Goal: Task Accomplishment & Management: Complete application form

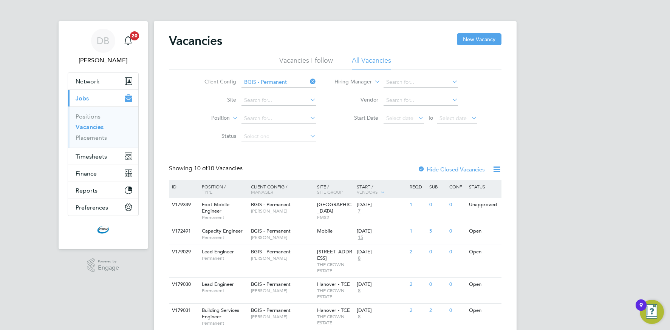
click at [308, 84] on icon at bounding box center [308, 81] width 0 height 11
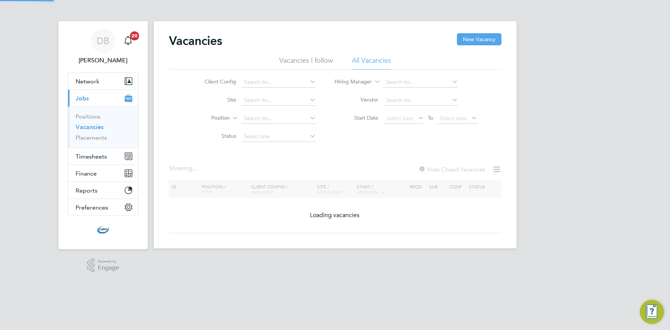
click at [308, 81] on icon at bounding box center [308, 81] width 0 height 11
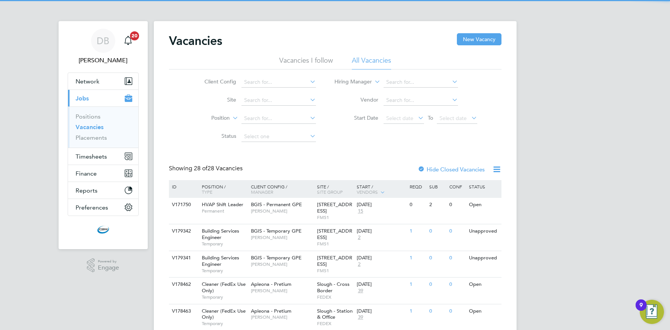
drag, startPoint x: 266, startPoint y: 183, endPoint x: 261, endPoint y: 180, distance: 5.4
click at [266, 183] on li "BGIS - Temporary" at bounding box center [278, 185] width 75 height 10
type input "BGIS - Temporary"
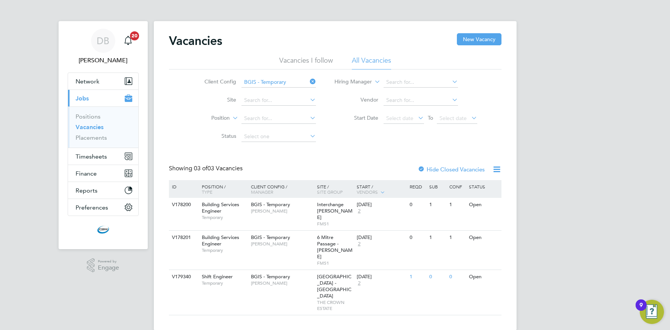
click at [308, 82] on icon at bounding box center [308, 81] width 0 height 11
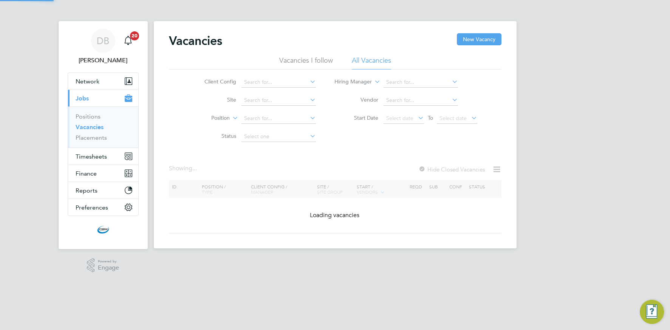
click at [308, 82] on icon at bounding box center [308, 81] width 0 height 11
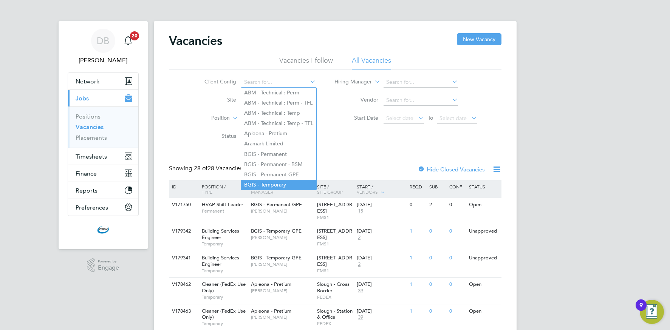
scroll to position [43, 0]
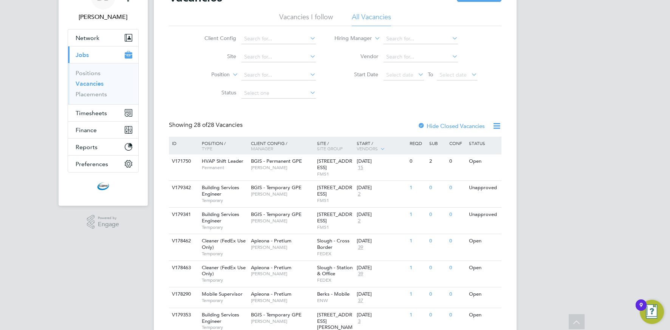
click at [280, 126] on li "BGIS - Permanent GPE" at bounding box center [278, 131] width 75 height 10
type input "BGIS - Permanent GPE"
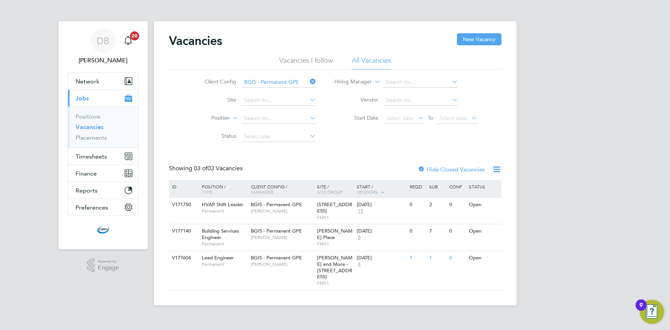
click at [308, 83] on icon at bounding box center [308, 81] width 0 height 11
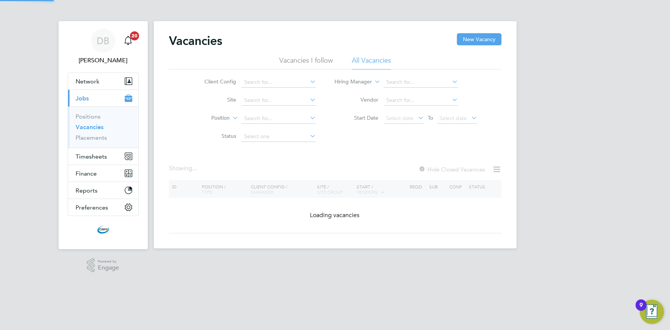
click at [308, 79] on icon at bounding box center [308, 81] width 0 height 11
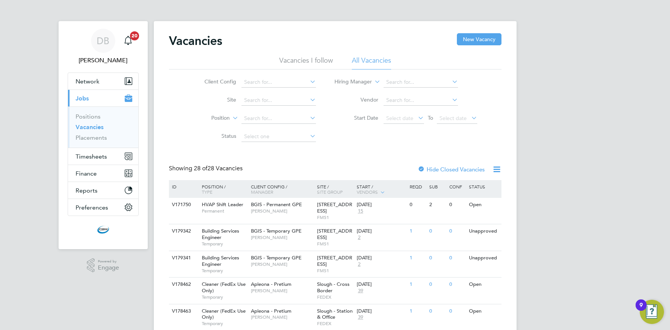
click at [92, 138] on link "Placements" at bounding box center [91, 137] width 31 height 7
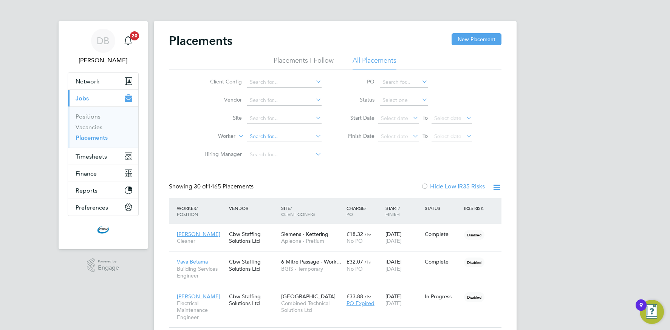
click at [275, 138] on input at bounding box center [284, 137] width 74 height 11
click at [275, 144] on li "Rodger Dunkley" at bounding box center [292, 147] width 93 height 10
type input "[PERSON_NAME]"
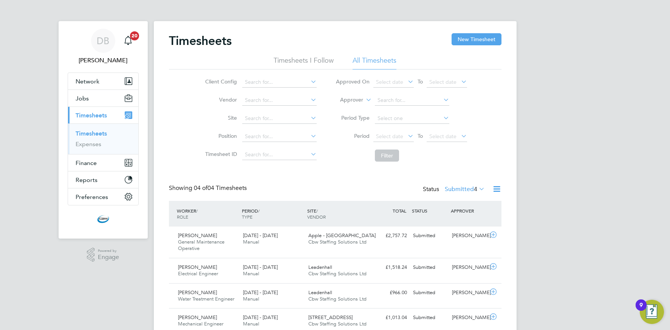
scroll to position [31, 0]
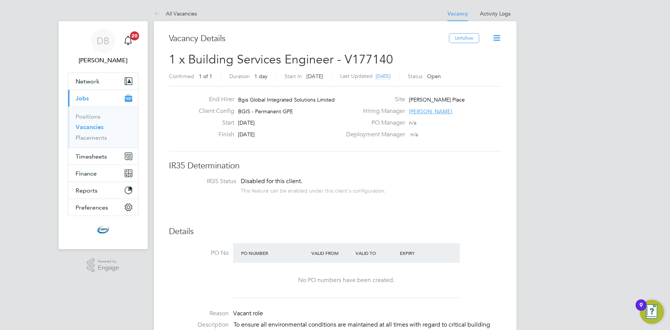
click at [90, 128] on link "Vacancies" at bounding box center [90, 127] width 28 height 7
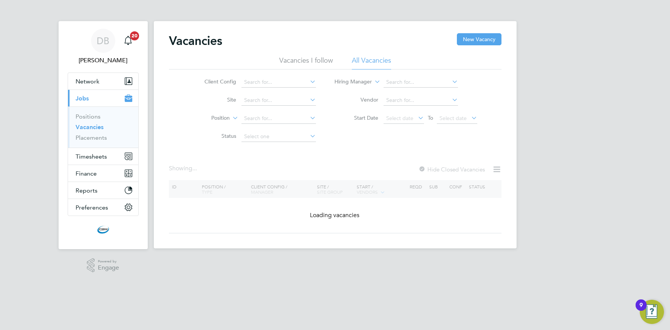
click at [308, 82] on icon at bounding box center [308, 81] width 0 height 11
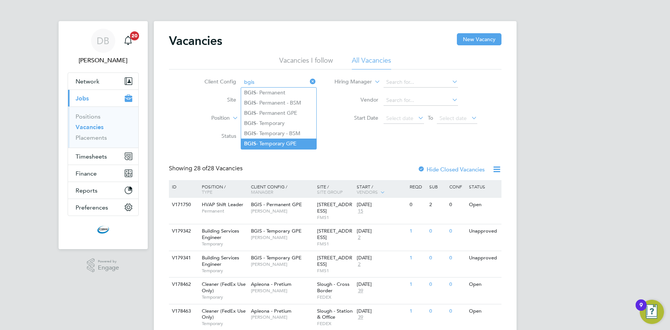
click at [257, 139] on li "BGIS - Temporary GPE" at bounding box center [278, 144] width 75 height 10
type input "BGIS - Temporary GPE"
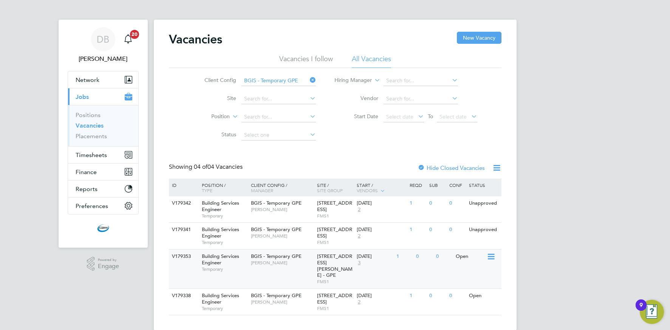
click at [326, 263] on span "[STREET_ADDRESS][PERSON_NAME] - GPE" at bounding box center [335, 266] width 36 height 26
click at [300, 299] on span "Nigel Heron" at bounding box center [282, 302] width 62 height 6
click at [308, 79] on icon at bounding box center [308, 80] width 0 height 11
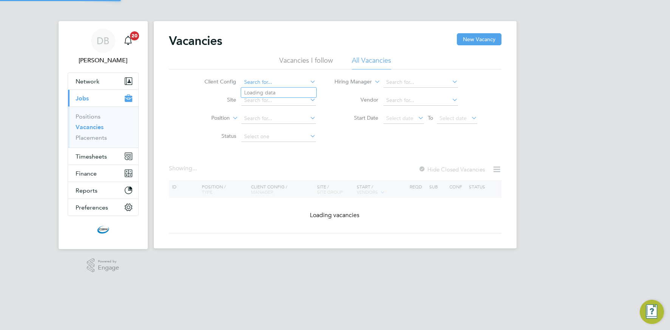
click at [290, 81] on input at bounding box center [278, 82] width 74 height 11
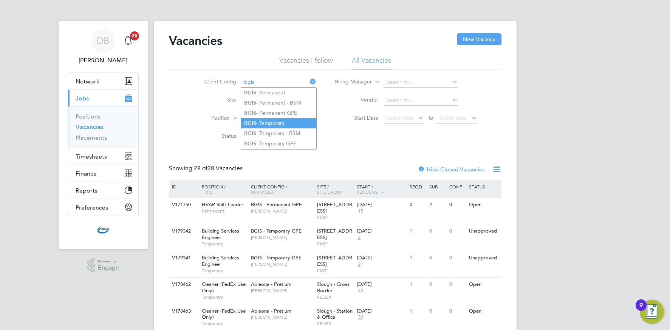
click at [269, 121] on li "BGIS - Temporary" at bounding box center [278, 123] width 75 height 10
type input "BGIS - Temporary"
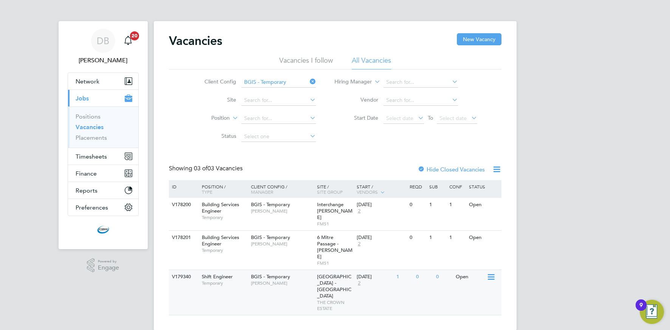
click at [306, 280] on span "Adam Janes" at bounding box center [282, 283] width 62 height 6
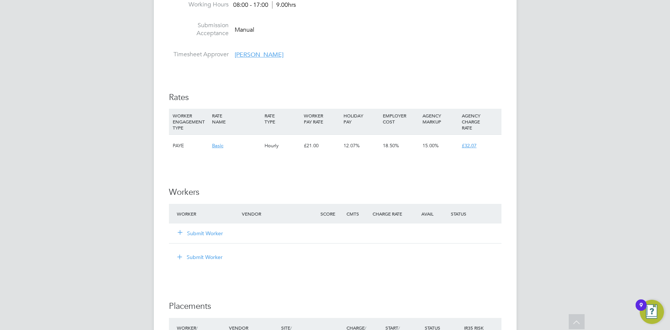
scroll to position [835, 0]
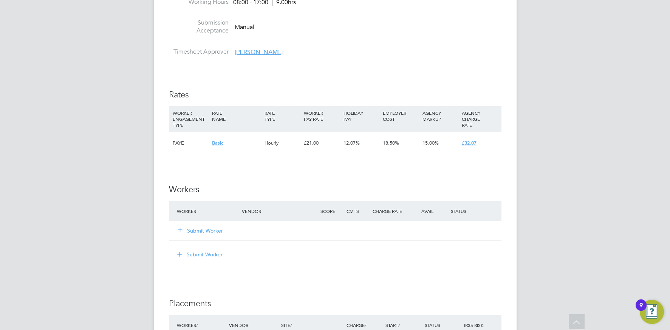
click at [205, 231] on button "Submit Worker" at bounding box center [200, 231] width 45 height 8
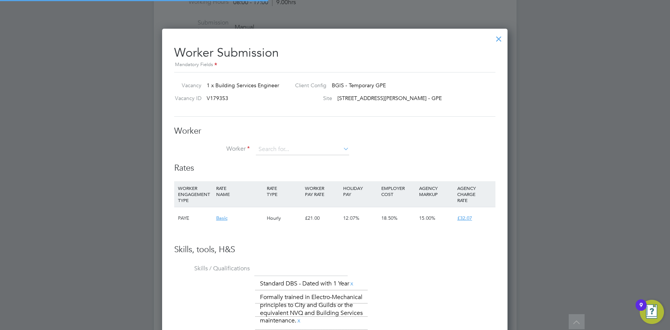
scroll to position [551, 346]
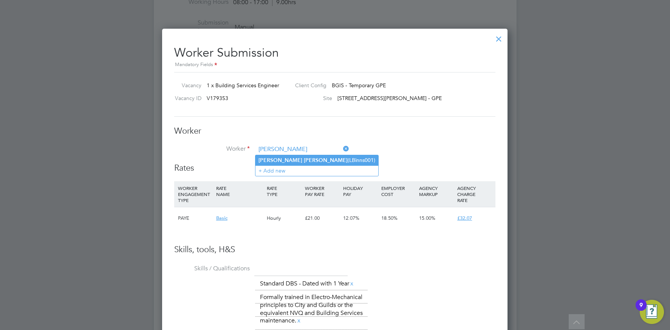
click at [304, 160] on b "Binns" at bounding box center [326, 160] width 44 height 6
type input "Leon Binns (LBinns001)"
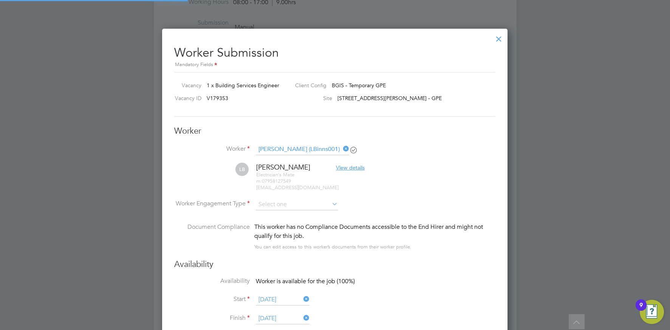
scroll to position [720, 346]
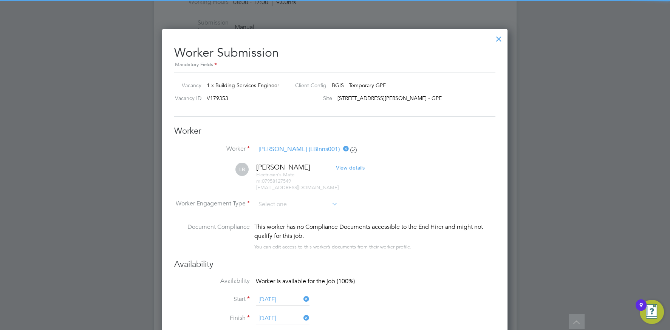
drag, startPoint x: 281, startPoint y: 203, endPoint x: 280, endPoint y: 210, distance: 7.6
click at [281, 203] on input at bounding box center [297, 204] width 82 height 11
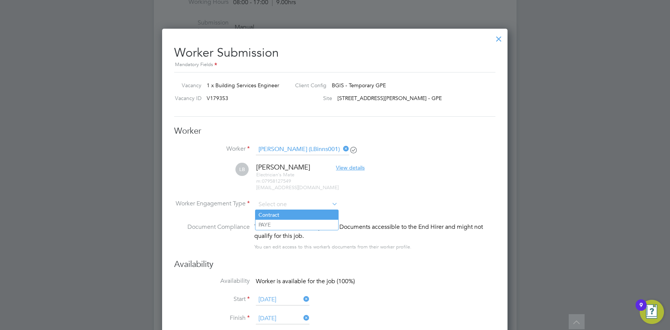
drag, startPoint x: 281, startPoint y: 223, endPoint x: 311, endPoint y: 214, distance: 31.9
click at [281, 223] on li "PAYE" at bounding box center [296, 225] width 83 height 10
type input "PAYE"
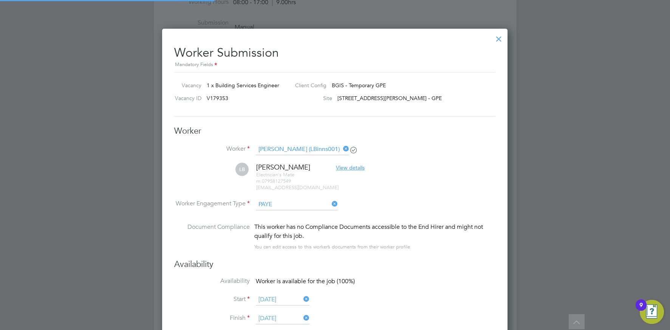
scroll to position [0, 0]
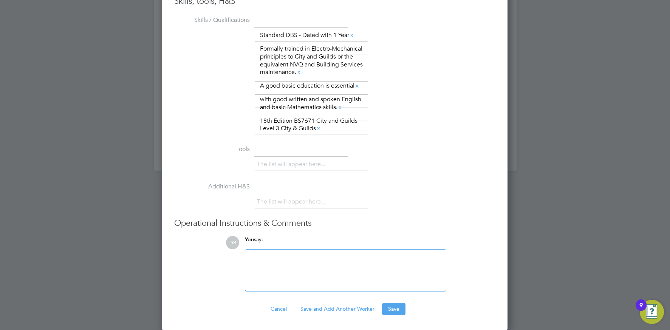
drag, startPoint x: 393, startPoint y: 306, endPoint x: 378, endPoint y: 299, distance: 16.6
click at [393, 306] on button "Save" at bounding box center [393, 309] width 23 height 12
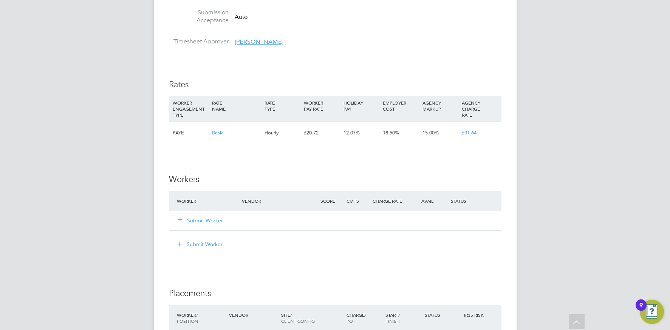
scroll to position [874, 0]
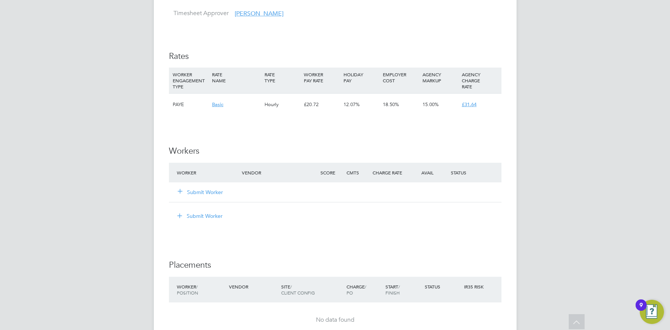
drag, startPoint x: 208, startPoint y: 191, endPoint x: 240, endPoint y: 186, distance: 32.2
click at [208, 191] on button "Submit Worker" at bounding box center [200, 193] width 45 height 8
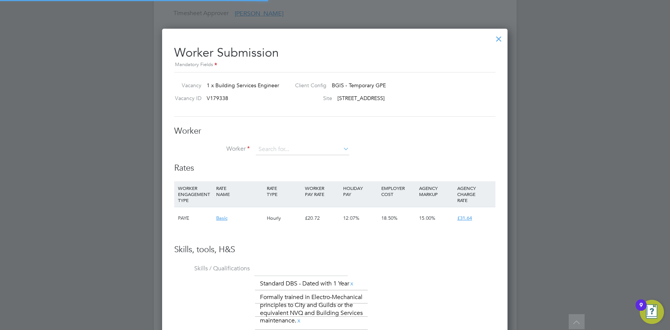
scroll to position [551, 346]
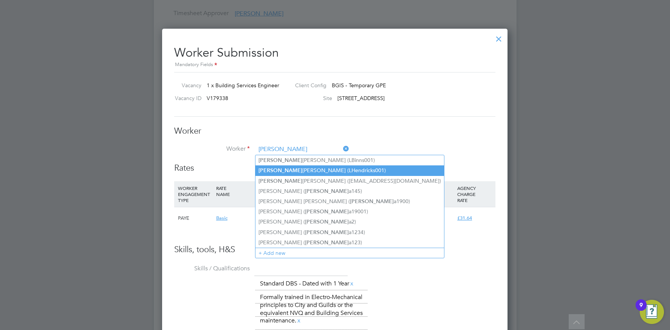
click at [334, 167] on li "Leon Hendricks (LHendricks001)" at bounding box center [349, 171] width 189 height 10
type input "Leon Hendricks (LHendricks001)"
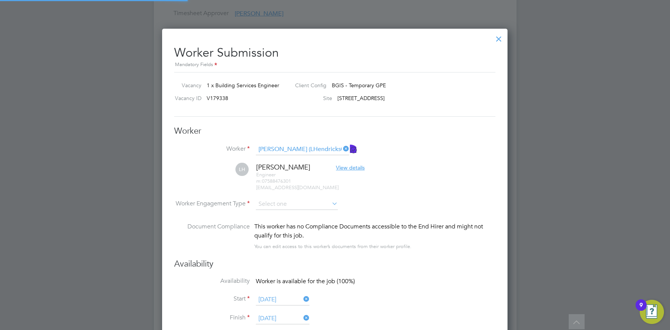
scroll to position [720, 346]
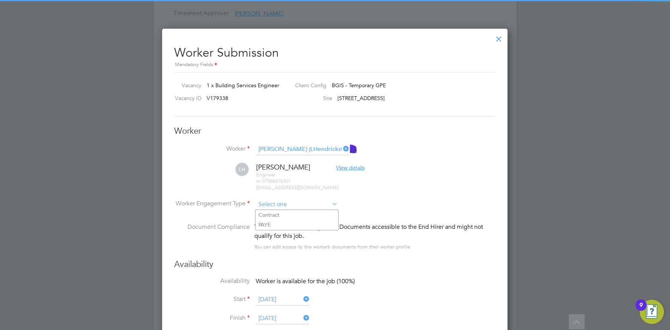
click at [296, 203] on input at bounding box center [297, 204] width 82 height 11
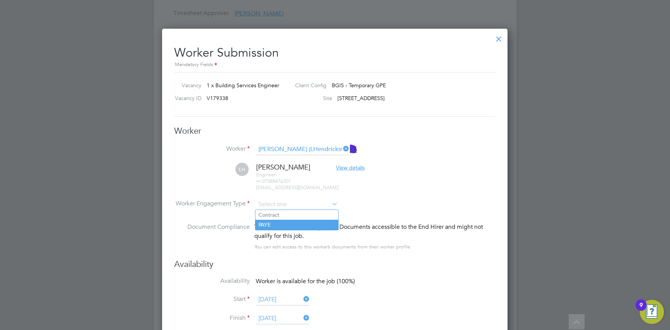
click at [289, 222] on li "PAYE" at bounding box center [296, 225] width 83 height 10
type input "PAYE"
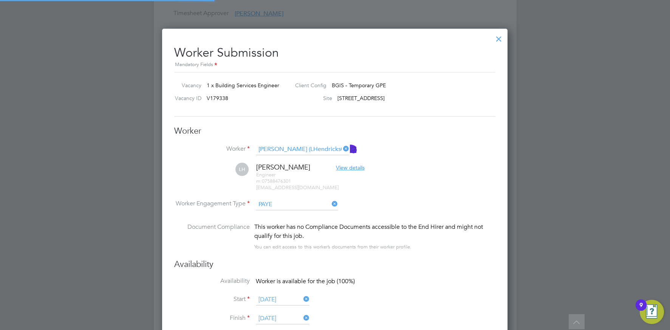
scroll to position [0, 0]
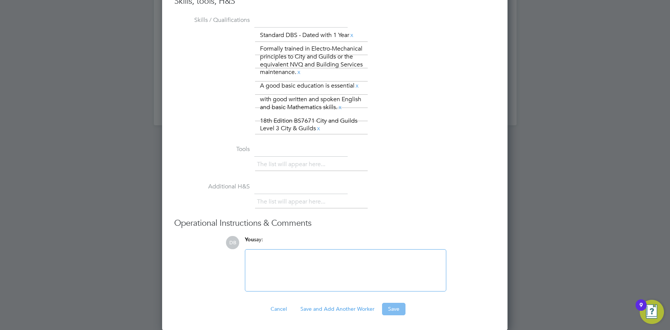
drag, startPoint x: 393, startPoint y: 309, endPoint x: 376, endPoint y: 295, distance: 22.0
click at [393, 309] on button "Save" at bounding box center [393, 309] width 23 height 12
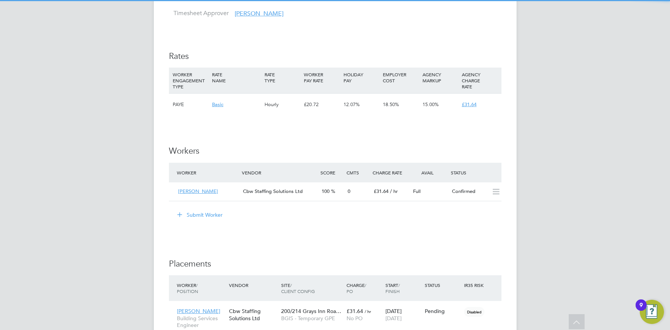
click at [194, 212] on button "Submit Worker" at bounding box center [200, 215] width 57 height 12
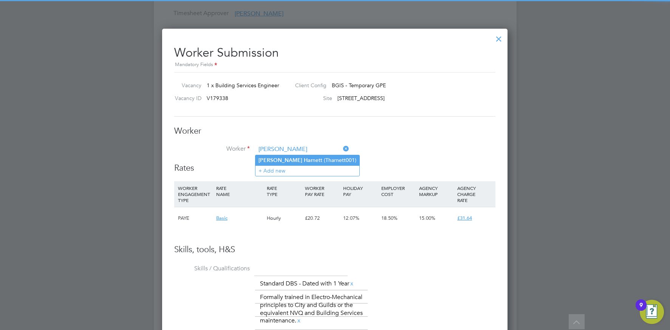
drag, startPoint x: 287, startPoint y: 159, endPoint x: 282, endPoint y: 159, distance: 4.5
click at [287, 159] on li "Tom Har nett (Tharnett001)" at bounding box center [307, 160] width 104 height 10
type input "Tom Harnett (Tharnett001)"
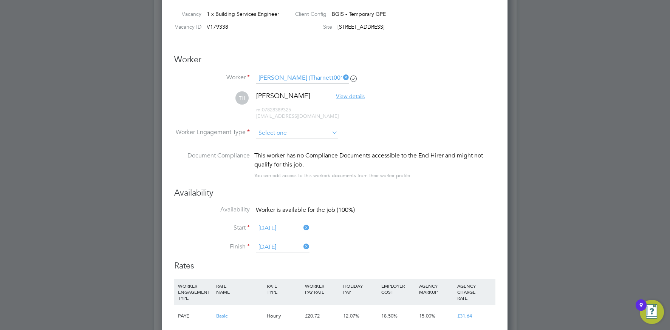
click at [287, 130] on input at bounding box center [297, 133] width 82 height 11
click at [286, 156] on li "PAYE" at bounding box center [296, 154] width 83 height 10
type input "PAYE"
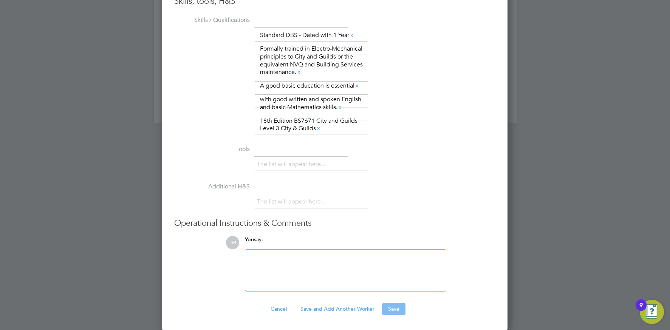
click at [396, 313] on button "Save" at bounding box center [393, 309] width 23 height 12
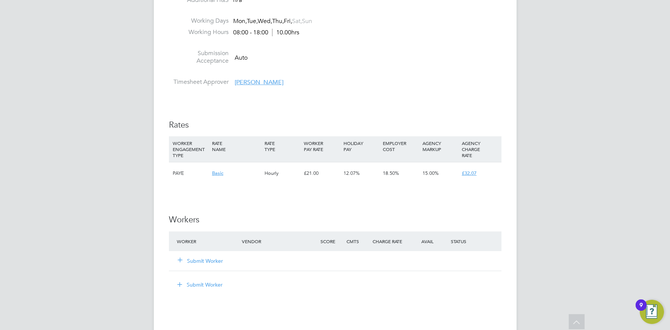
scroll to position [782, 0]
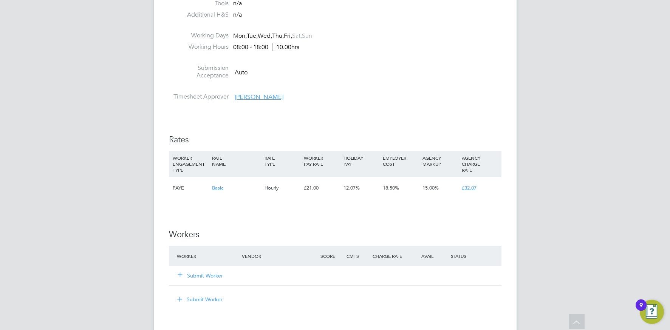
click at [209, 276] on button "Submit Worker" at bounding box center [200, 276] width 45 height 8
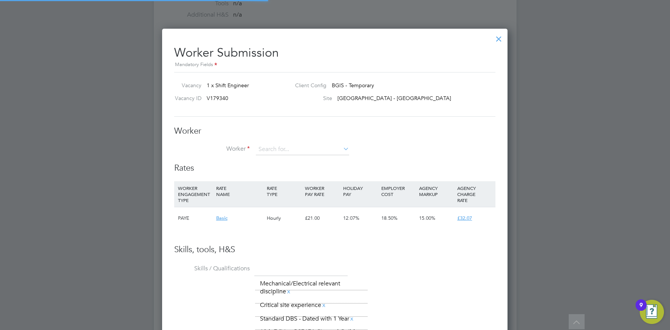
scroll to position [551, 346]
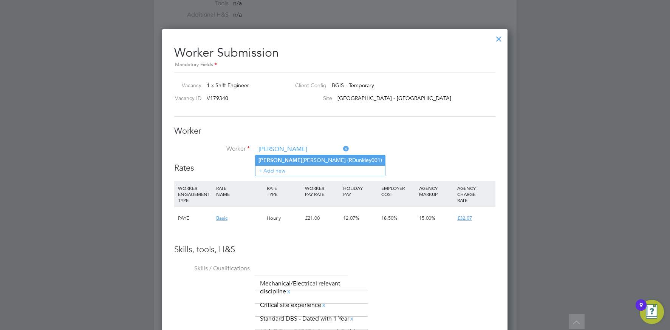
click at [266, 158] on b "[PERSON_NAME]" at bounding box center [280, 160] width 44 height 6
type input "[PERSON_NAME] (RDunkley001)"
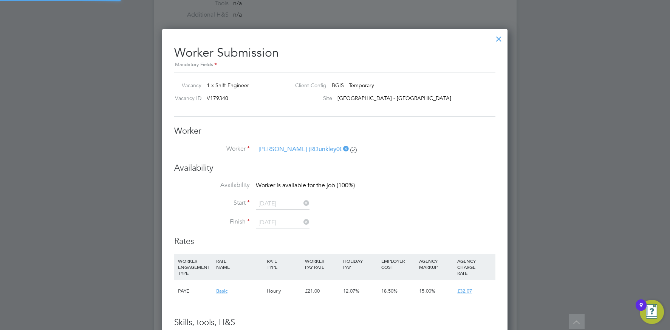
scroll to position [708, 346]
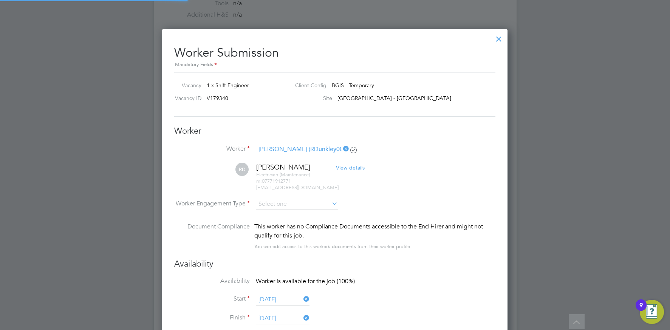
type input "[DATE]"
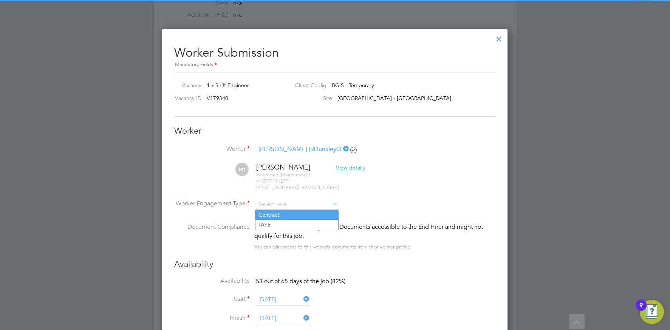
drag, startPoint x: 292, startPoint y: 202, endPoint x: 289, endPoint y: 210, distance: 8.1
click at [292, 202] on input at bounding box center [297, 204] width 82 height 11
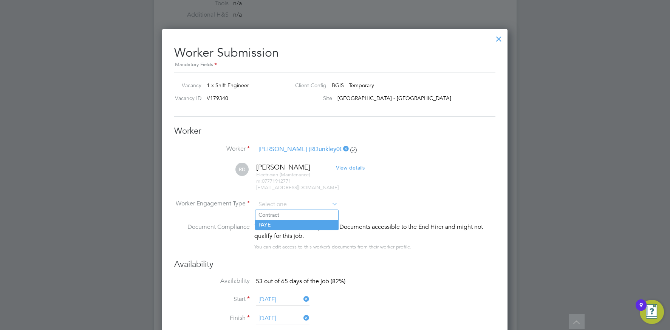
click at [281, 226] on li "PAYE" at bounding box center [296, 225] width 83 height 10
type input "PAYE"
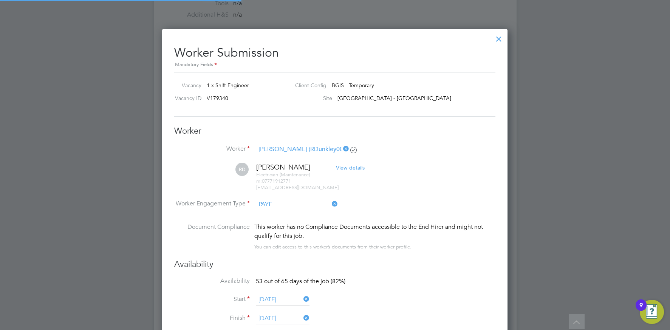
scroll to position [0, 0]
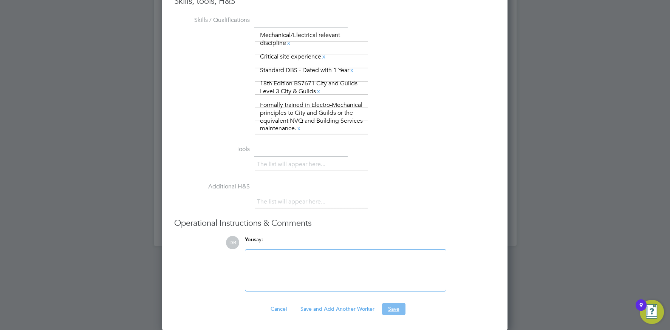
click at [394, 306] on button "Save" at bounding box center [393, 309] width 23 height 12
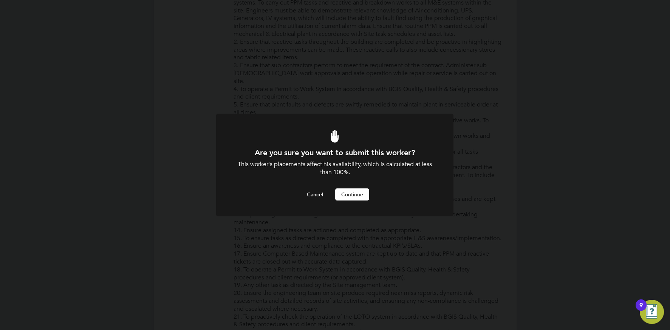
click at [367, 193] on button "Continue" at bounding box center [352, 195] width 34 height 12
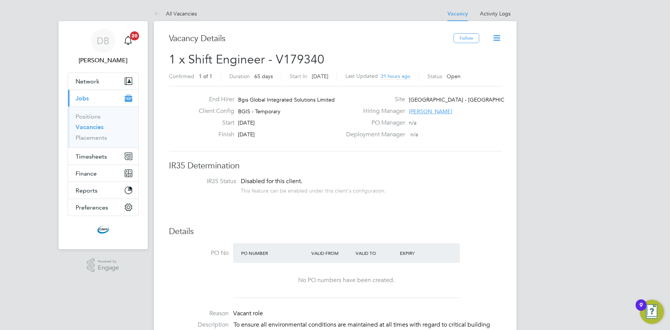
click at [434, 111] on span "[PERSON_NAME]" at bounding box center [430, 111] width 43 height 7
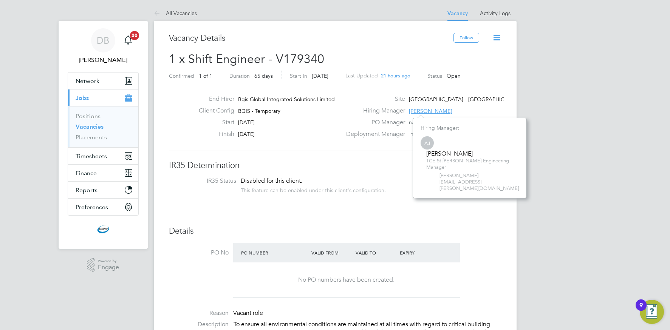
click at [459, 112] on div "Hiring Manager [PERSON_NAME]" at bounding box center [423, 113] width 162 height 12
